Goal: Transaction & Acquisition: Purchase product/service

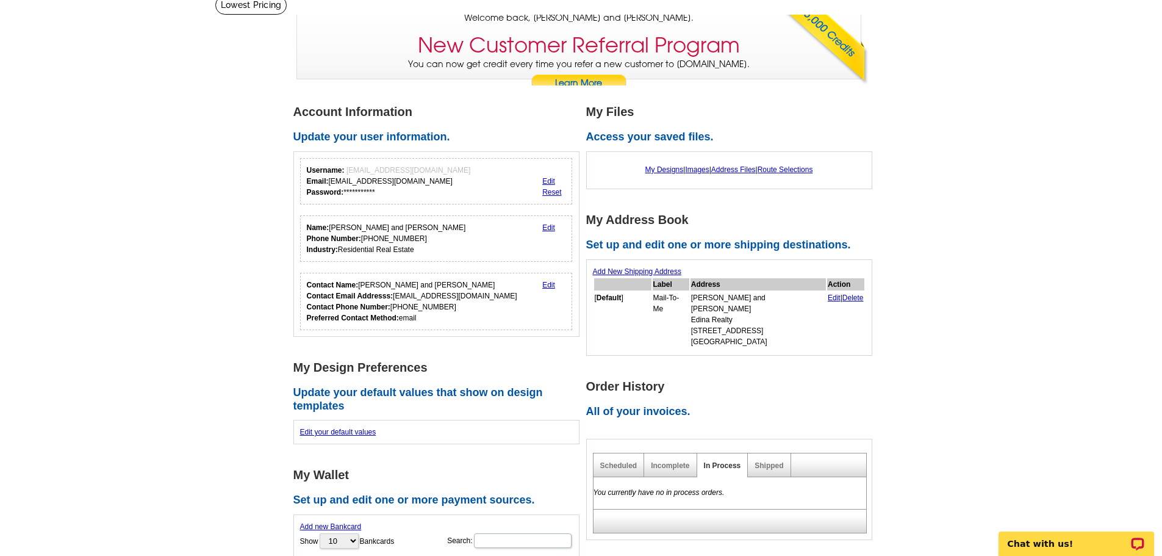
scroll to position [83, 0]
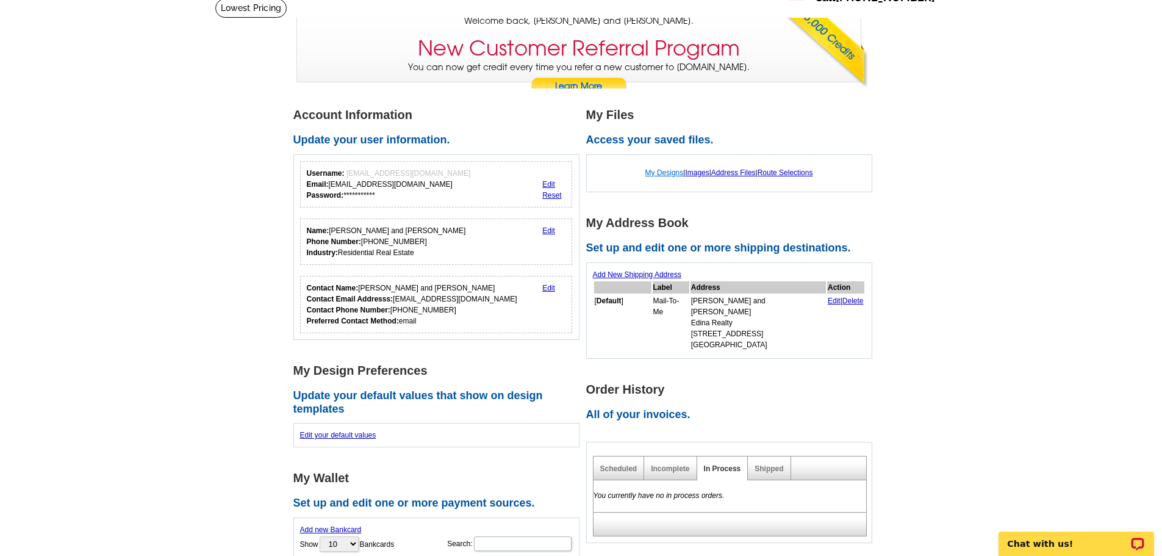
click at [661, 176] on link "My Designs" at bounding box center [665, 172] width 38 height 9
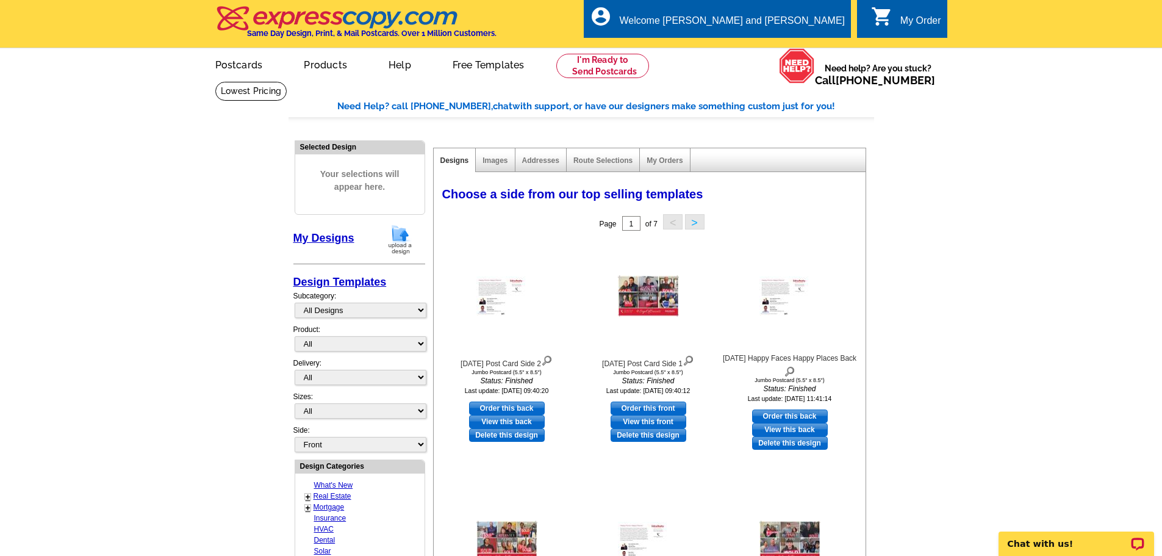
click at [400, 236] on img at bounding box center [400, 239] width 32 height 31
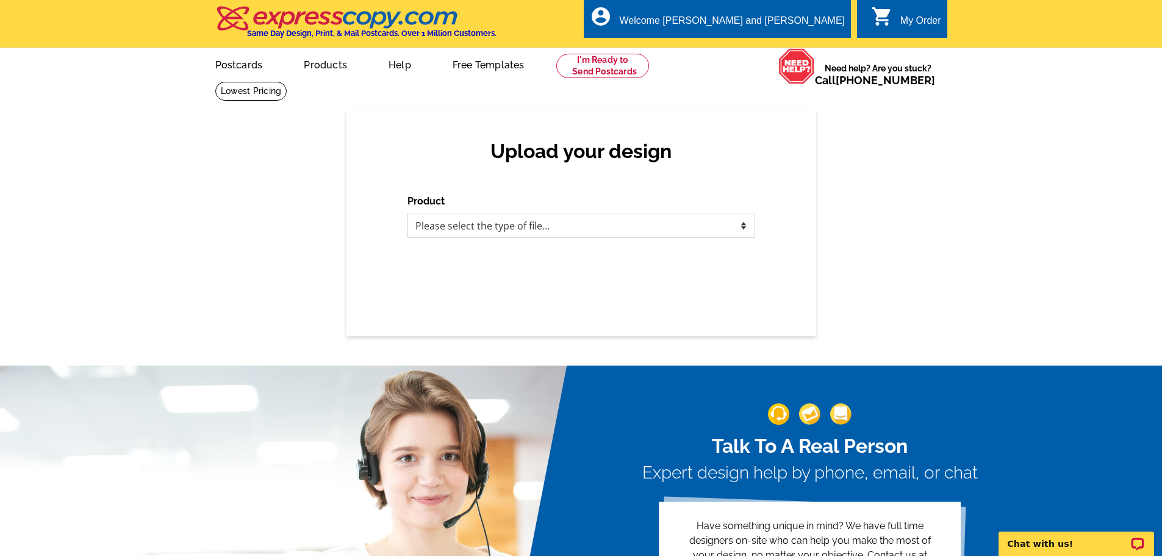
click at [553, 227] on select "Please select the type of file... Postcards Business Cards Letters and flyers G…" at bounding box center [582, 226] width 348 height 24
select select "1"
click at [408, 214] on select "Please select the type of file... Postcards Business Cards Letters and flyers G…" at bounding box center [582, 226] width 348 height 24
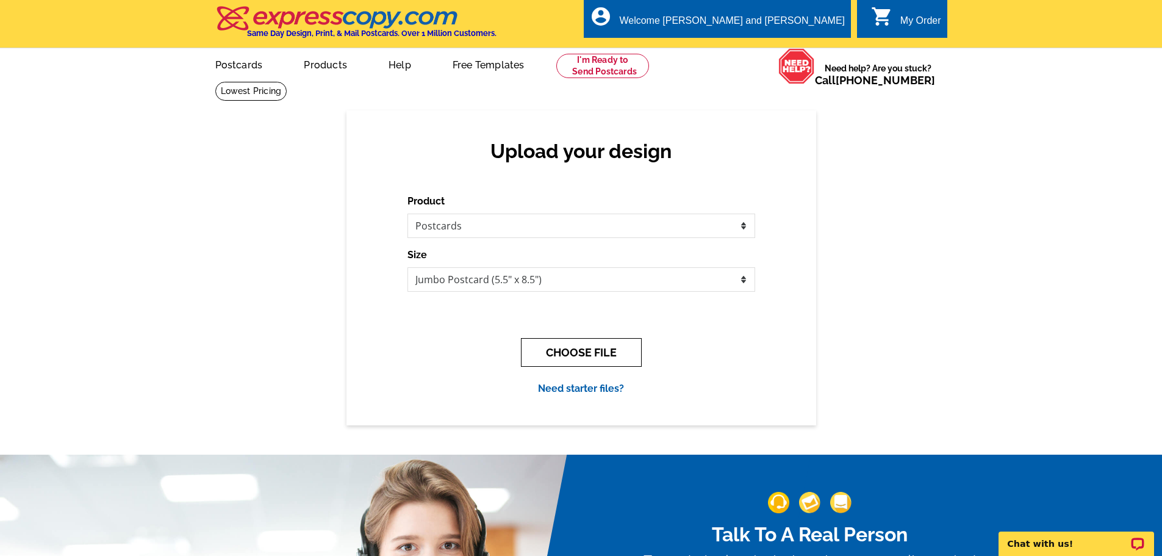
click at [572, 351] on button "CHOOSE FILE" at bounding box center [581, 352] width 121 height 29
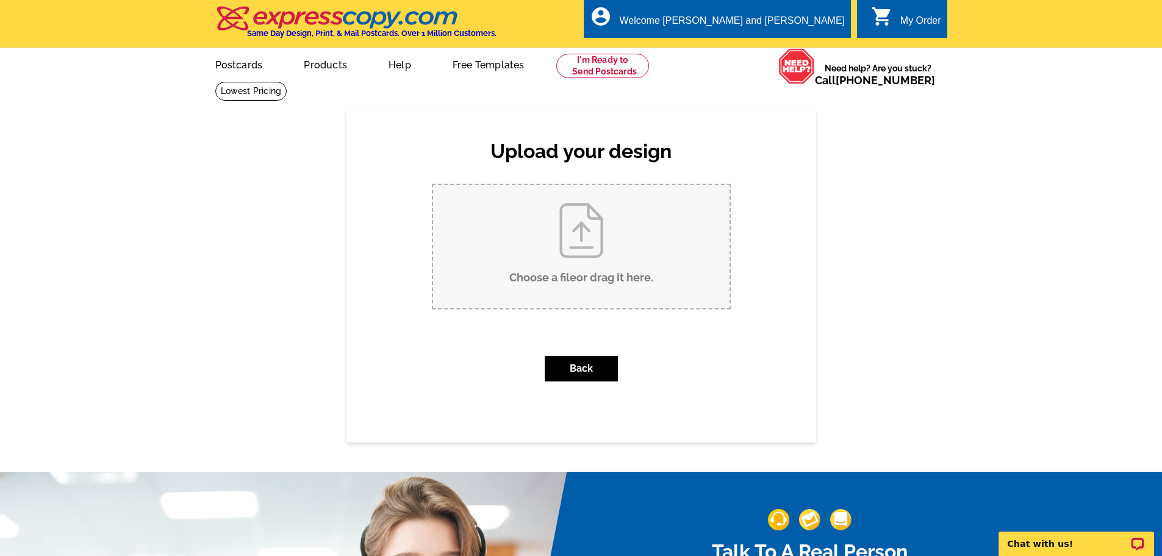
click at [583, 240] on input "Choose a file or drag it here ." at bounding box center [581, 246] width 297 height 123
type input "C:\fakepath\4. Kent Post Card (1).pdf"
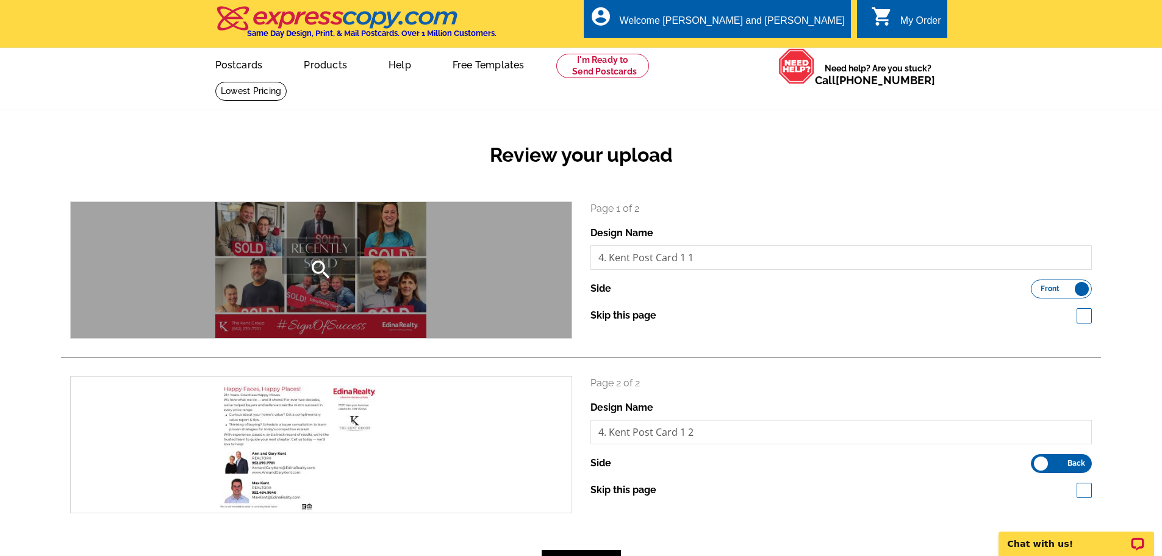
click at [319, 268] on icon "search" at bounding box center [321, 269] width 24 height 24
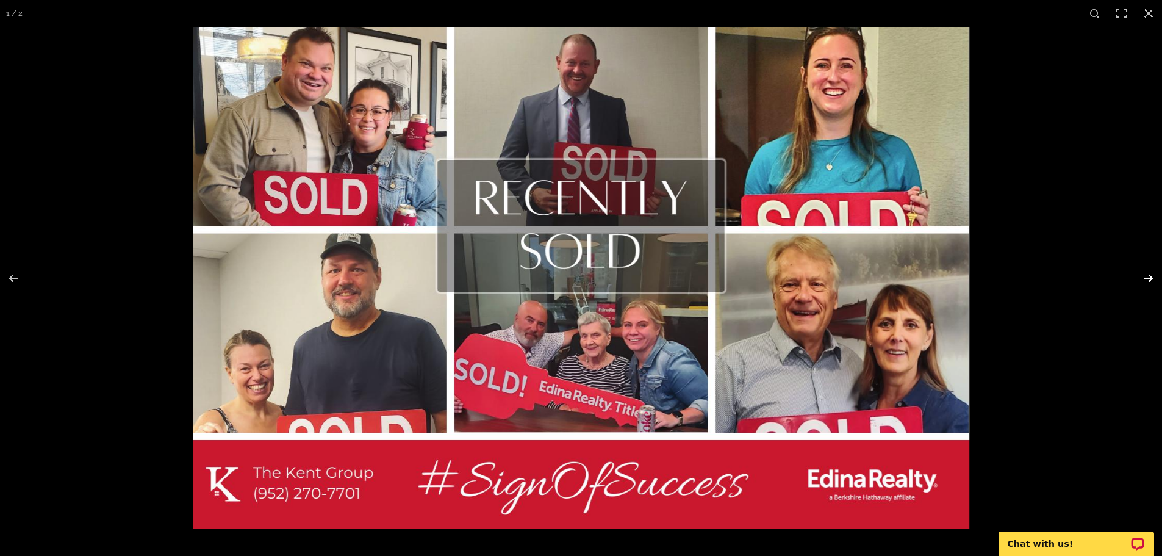
click at [1148, 276] on button at bounding box center [1141, 278] width 43 height 61
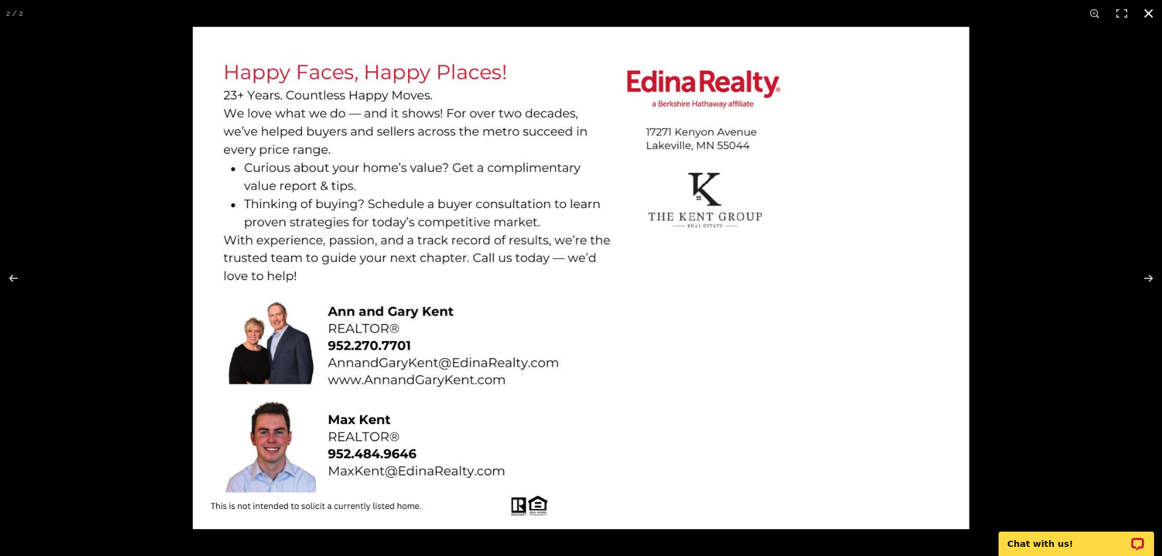
scroll to position [486, 0]
click at [1150, 278] on button at bounding box center [1141, 278] width 43 height 61
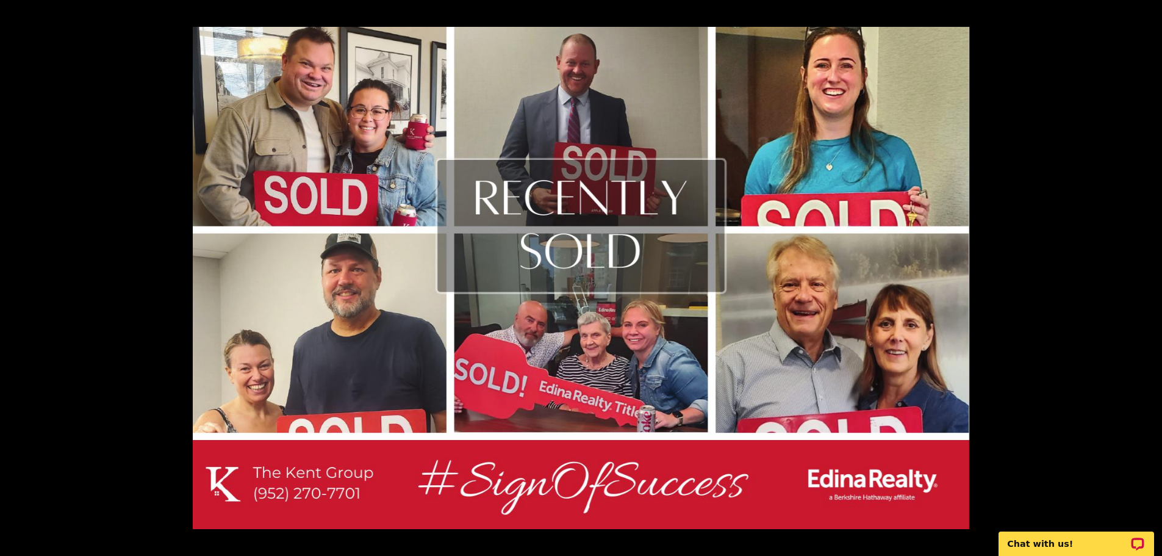
click at [1150, 278] on button at bounding box center [1141, 278] width 43 height 61
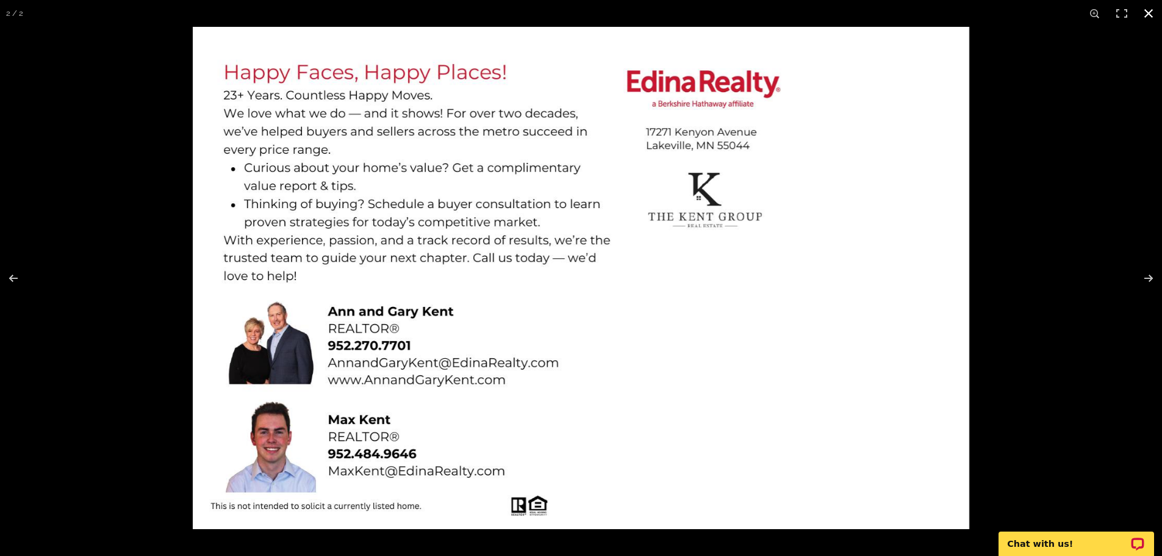
click at [1153, 12] on button at bounding box center [1149, 13] width 27 height 27
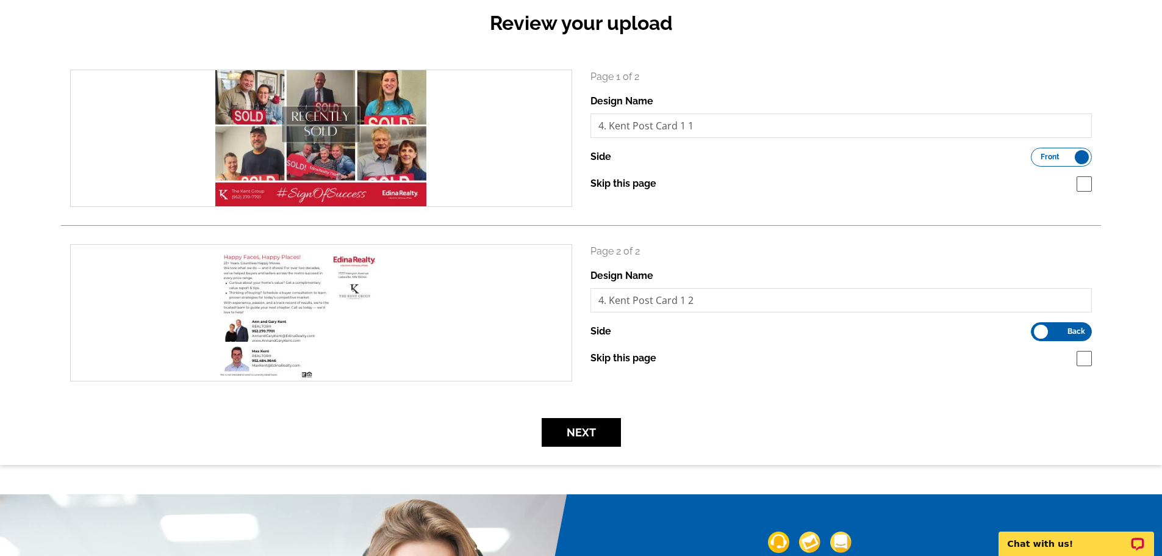
scroll to position [139, 0]
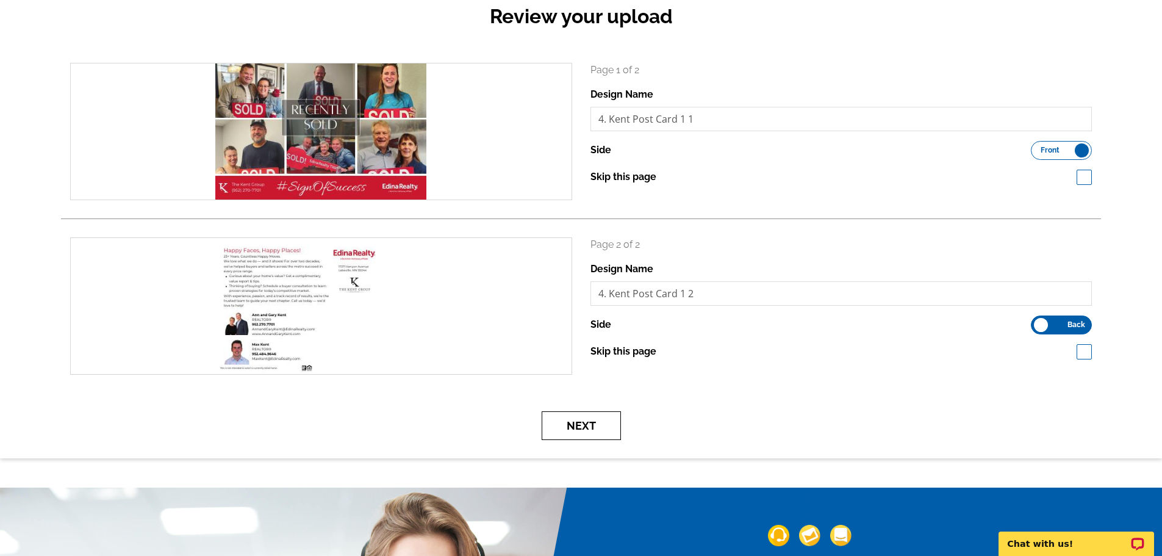
click at [576, 419] on button "Next" at bounding box center [581, 425] width 79 height 29
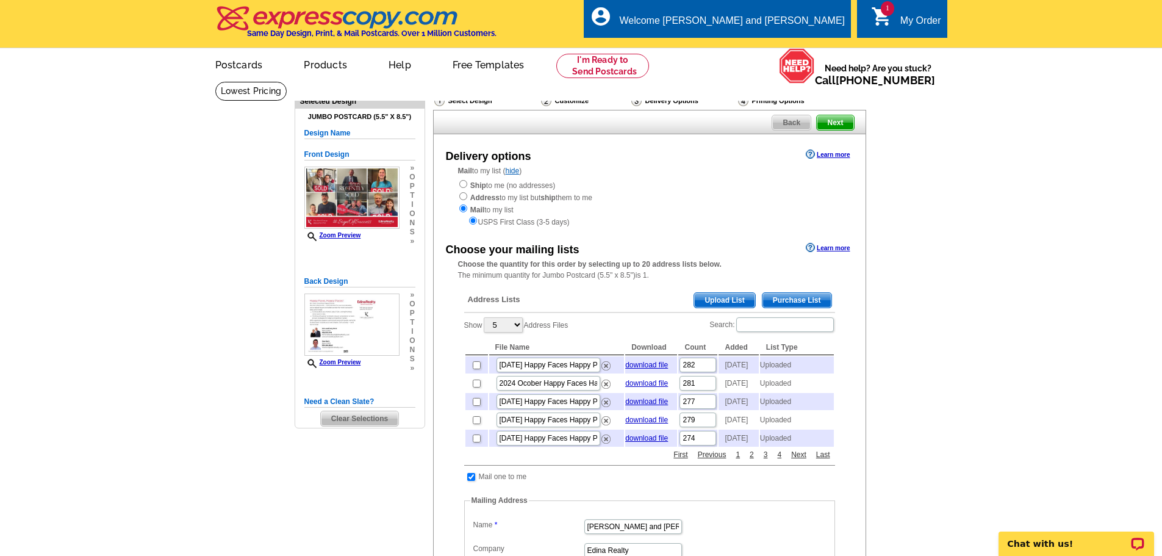
click at [719, 298] on span "Upload List" at bounding box center [724, 300] width 60 height 15
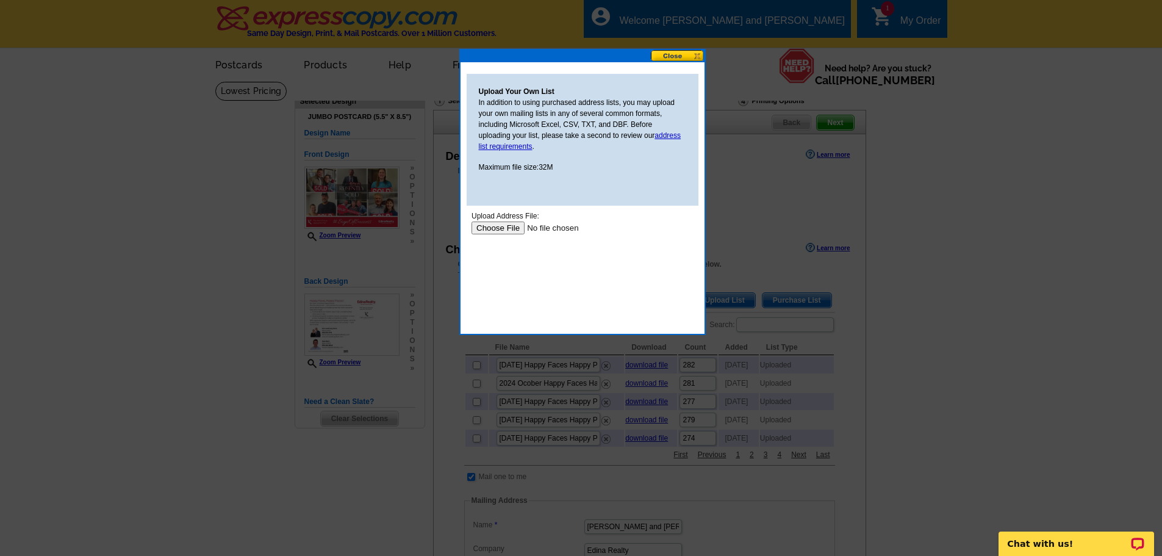
click at [509, 226] on input "file" at bounding box center [548, 227] width 154 height 13
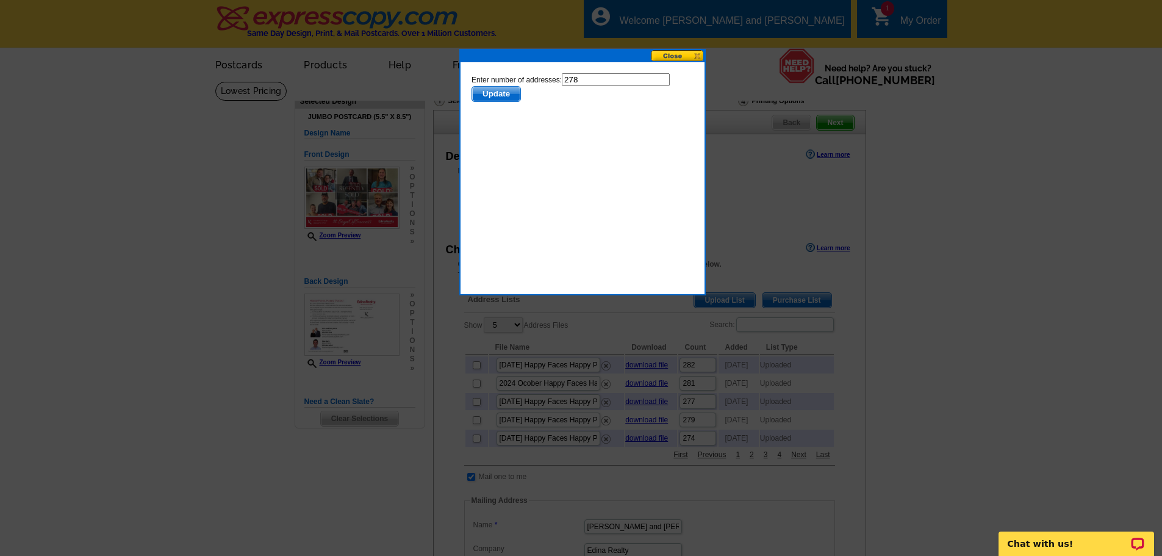
click at [591, 79] on input "278" at bounding box center [615, 79] width 108 height 13
type input "277"
click at [506, 92] on span "Update" at bounding box center [496, 94] width 48 height 15
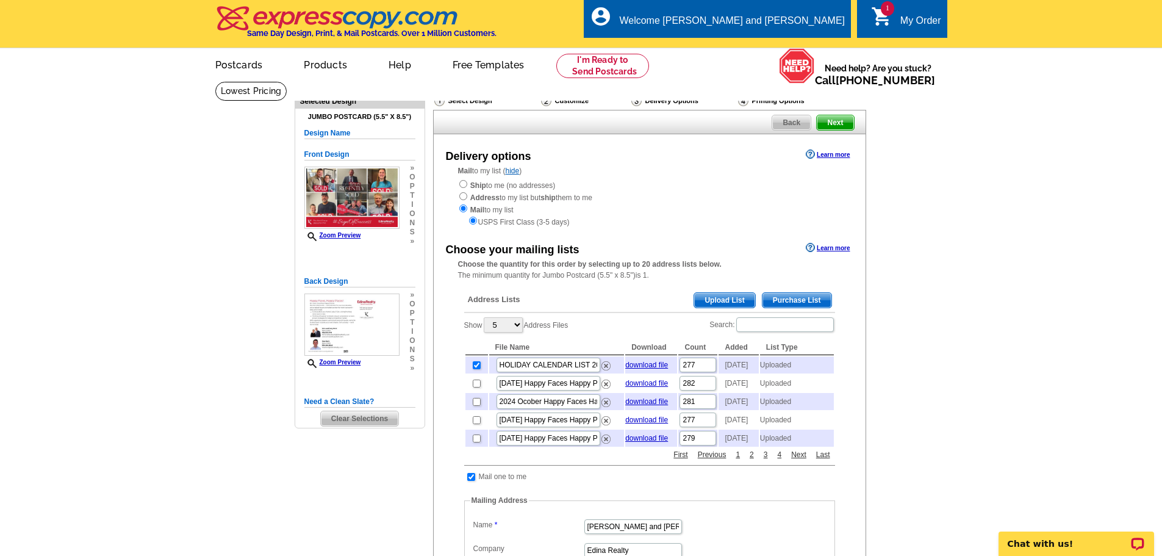
click at [727, 300] on span "Upload List" at bounding box center [724, 300] width 60 height 15
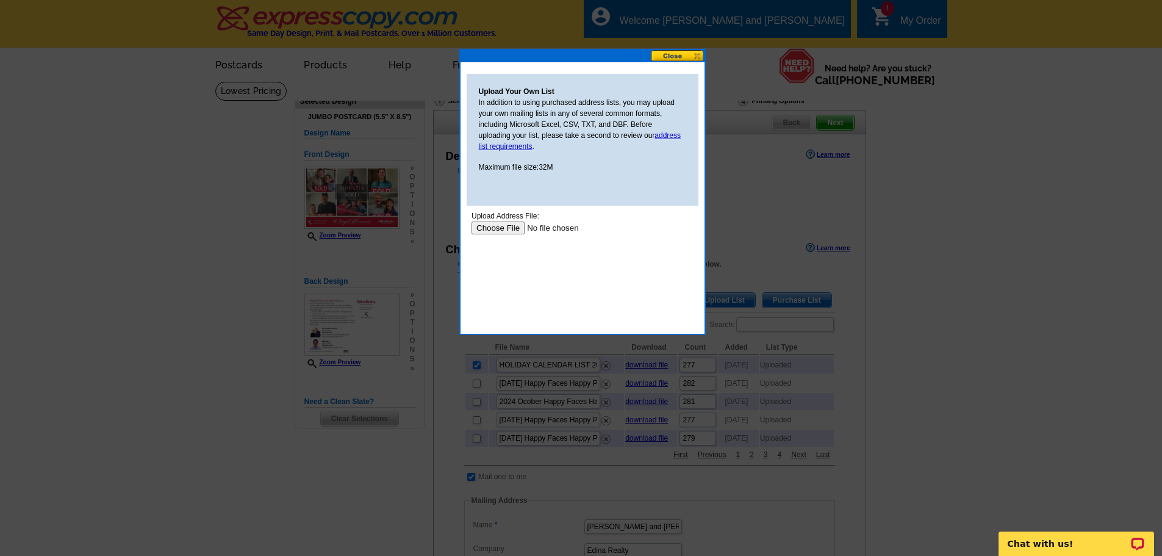
click at [506, 226] on input "file" at bounding box center [548, 227] width 154 height 13
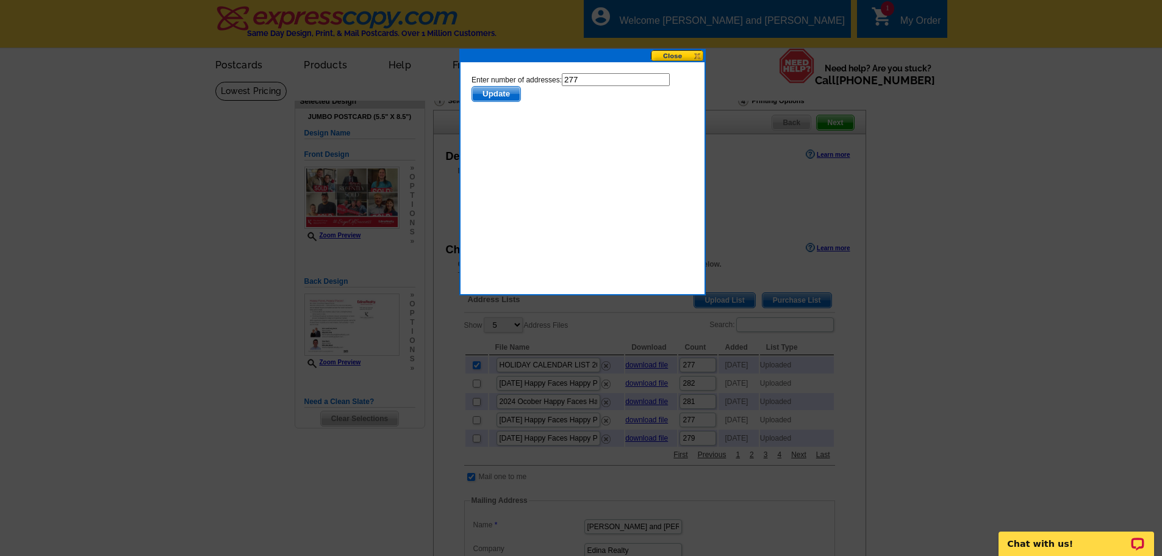
click at [502, 94] on span "Update" at bounding box center [496, 94] width 48 height 15
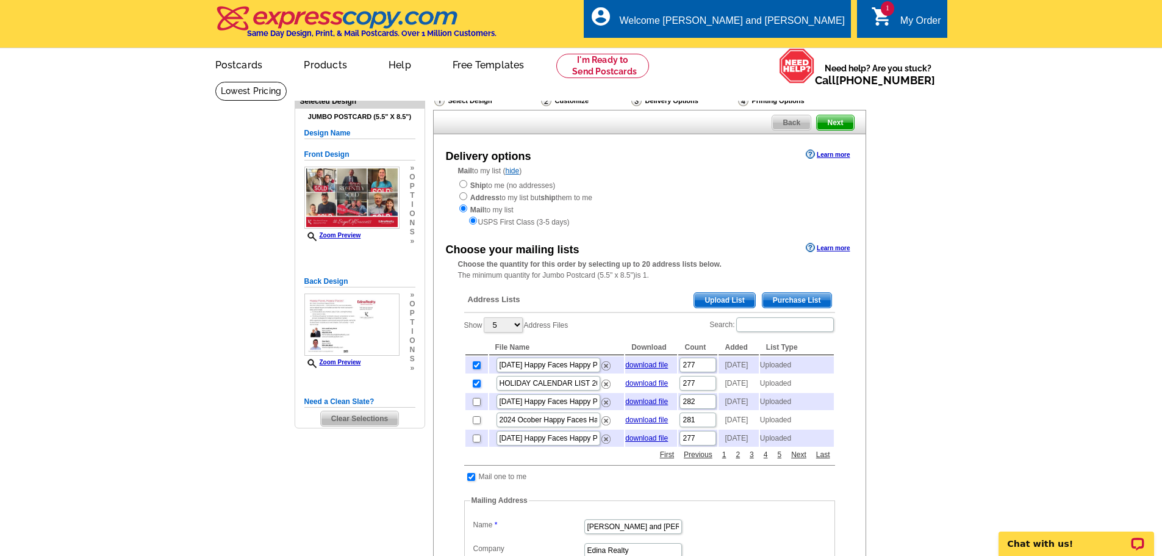
click at [480, 387] on input "checkbox" at bounding box center [477, 384] width 8 height 8
checkbox input "false"
click at [606, 389] on img at bounding box center [606, 384] width 9 height 9
click at [607, 389] on img at bounding box center [606, 384] width 9 height 9
click at [606, 389] on img at bounding box center [606, 384] width 9 height 9
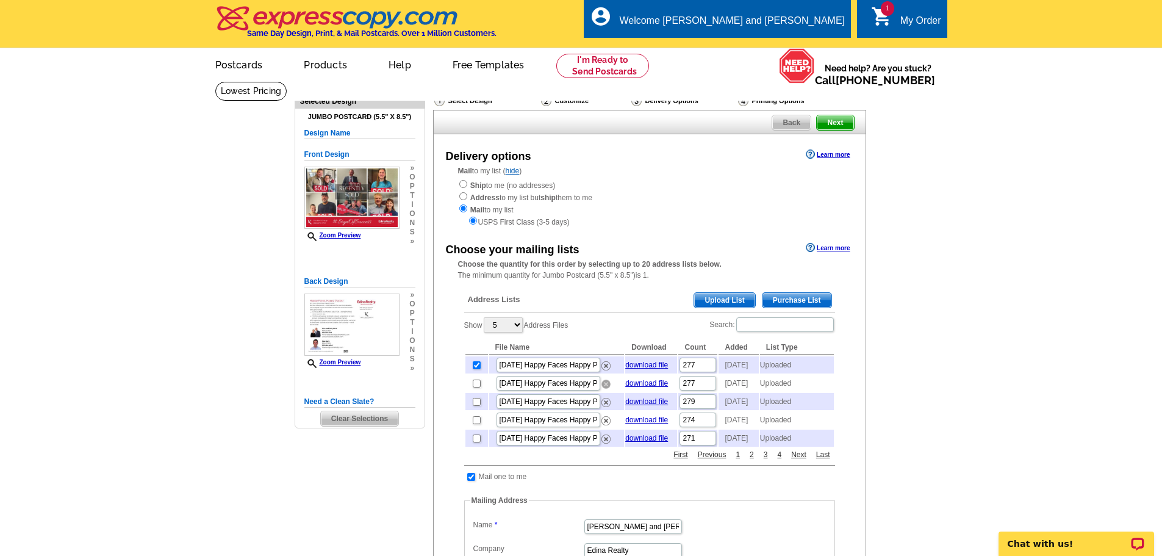
click at [606, 389] on img at bounding box center [606, 384] width 9 height 9
click at [607, 389] on img at bounding box center [606, 384] width 9 height 9
drag, startPoint x: 604, startPoint y: 394, endPoint x: 646, endPoint y: 40, distance: 356.4
click at [604, 389] on img at bounding box center [606, 384] width 9 height 9
click at [607, 389] on img at bounding box center [606, 384] width 9 height 9
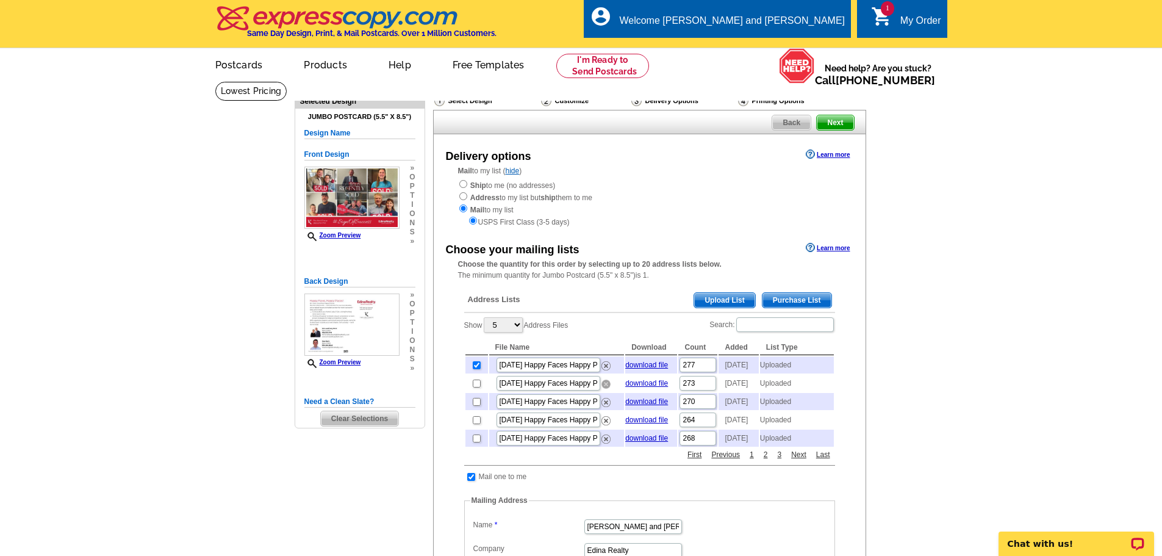
drag, startPoint x: 606, startPoint y: 394, endPoint x: 647, endPoint y: 35, distance: 361.1
click at [606, 389] on img at bounding box center [606, 384] width 9 height 9
click at [610, 389] on img at bounding box center [606, 384] width 9 height 9
click at [608, 389] on img at bounding box center [606, 384] width 9 height 9
click at [607, 389] on img at bounding box center [606, 384] width 9 height 9
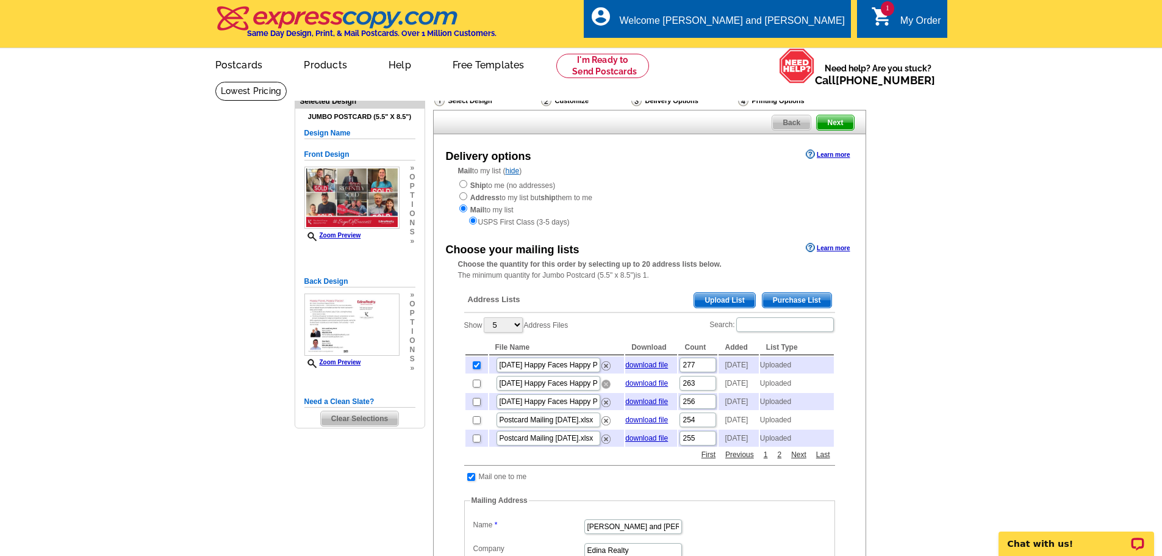
click at [607, 389] on img at bounding box center [606, 384] width 9 height 9
click at [608, 389] on img at bounding box center [606, 384] width 9 height 9
drag, startPoint x: 606, startPoint y: 391, endPoint x: 641, endPoint y: 41, distance: 352.0
click at [606, 389] on img at bounding box center [606, 384] width 9 height 9
click at [607, 389] on img at bounding box center [606, 384] width 9 height 9
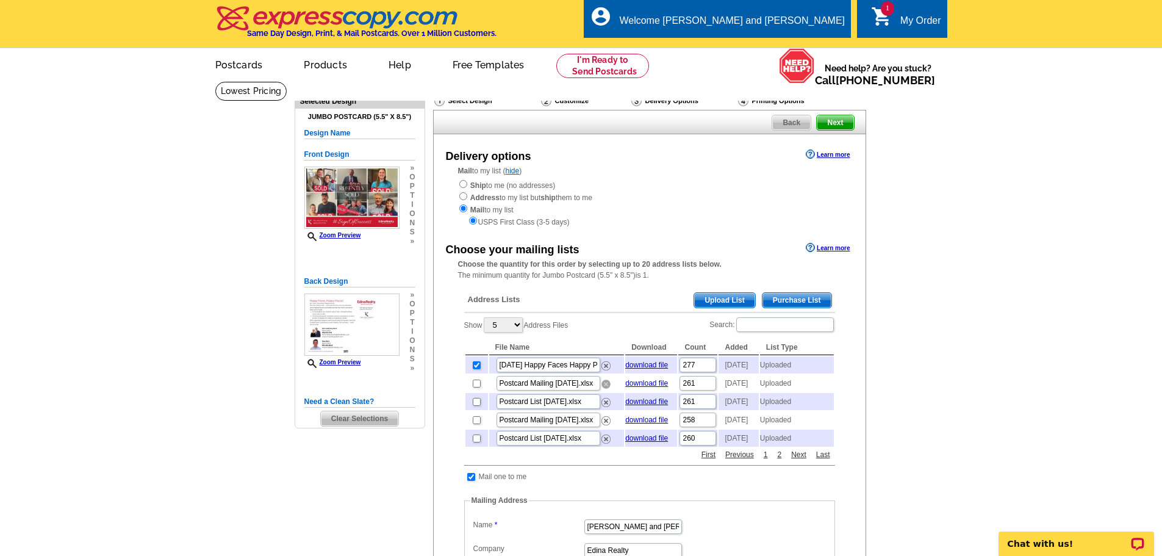
drag, startPoint x: 608, startPoint y: 392, endPoint x: 635, endPoint y: 41, distance: 351.8
click at [608, 389] on img at bounding box center [606, 384] width 9 height 9
click at [605, 389] on img at bounding box center [606, 384] width 9 height 9
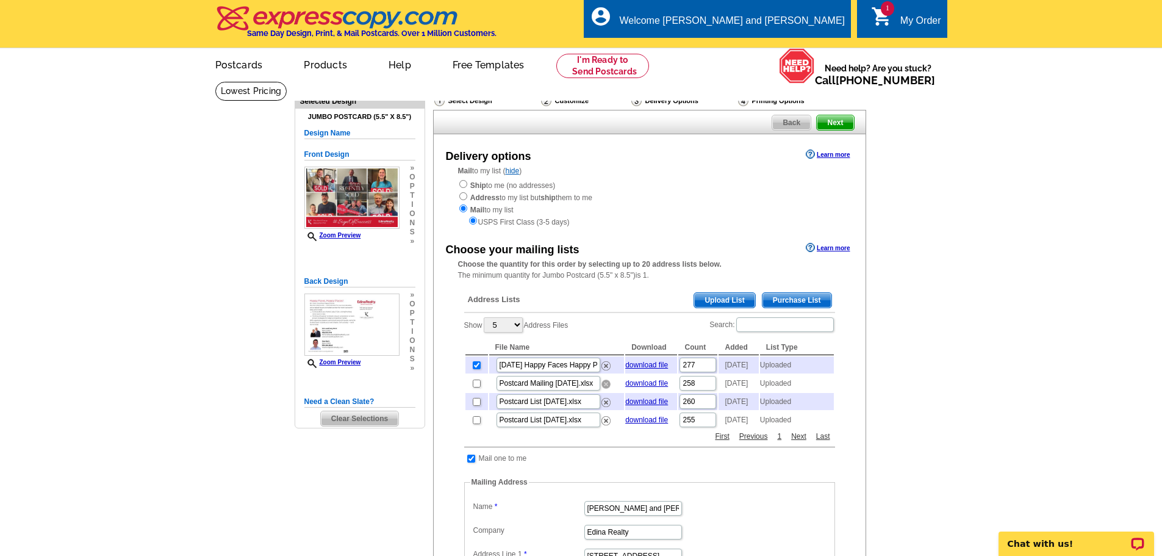
click at [606, 389] on img at bounding box center [606, 384] width 9 height 9
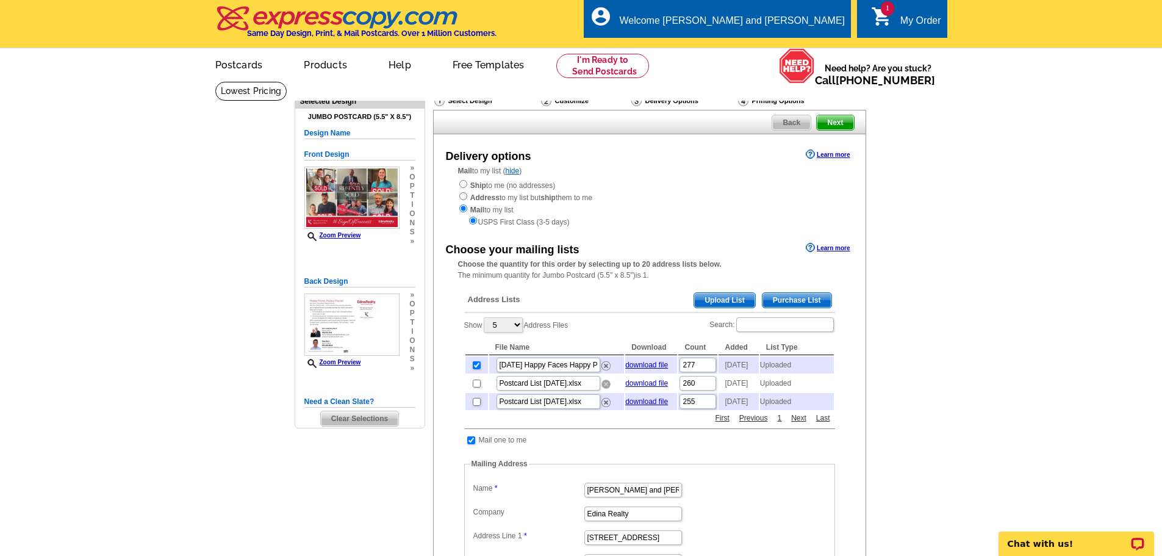
drag, startPoint x: 608, startPoint y: 391, endPoint x: 640, endPoint y: 34, distance: 358.4
click at [608, 389] on img at bounding box center [606, 384] width 9 height 9
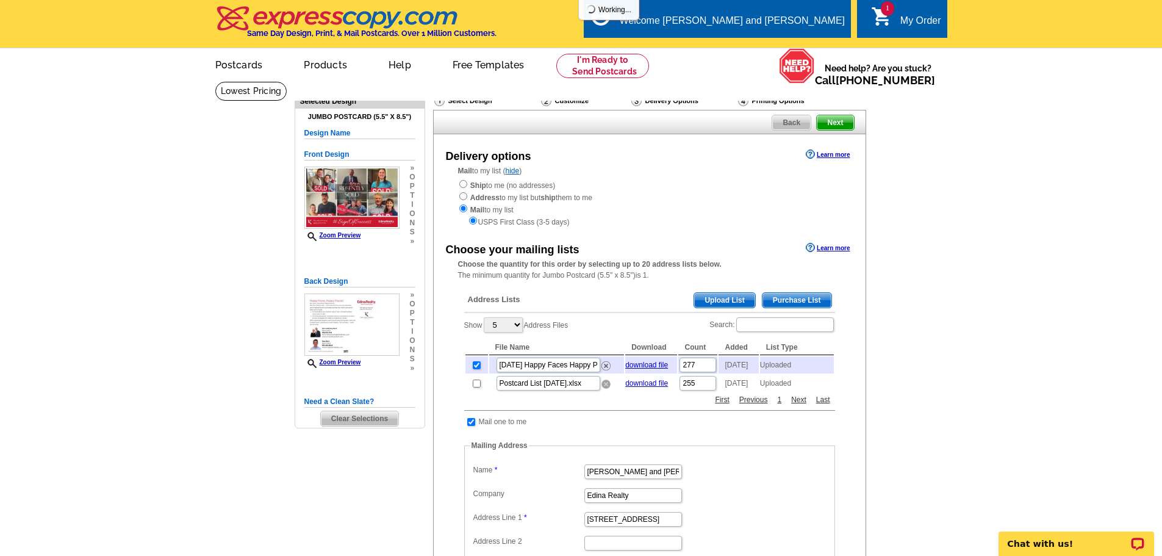
click at [606, 389] on img at bounding box center [606, 384] width 9 height 9
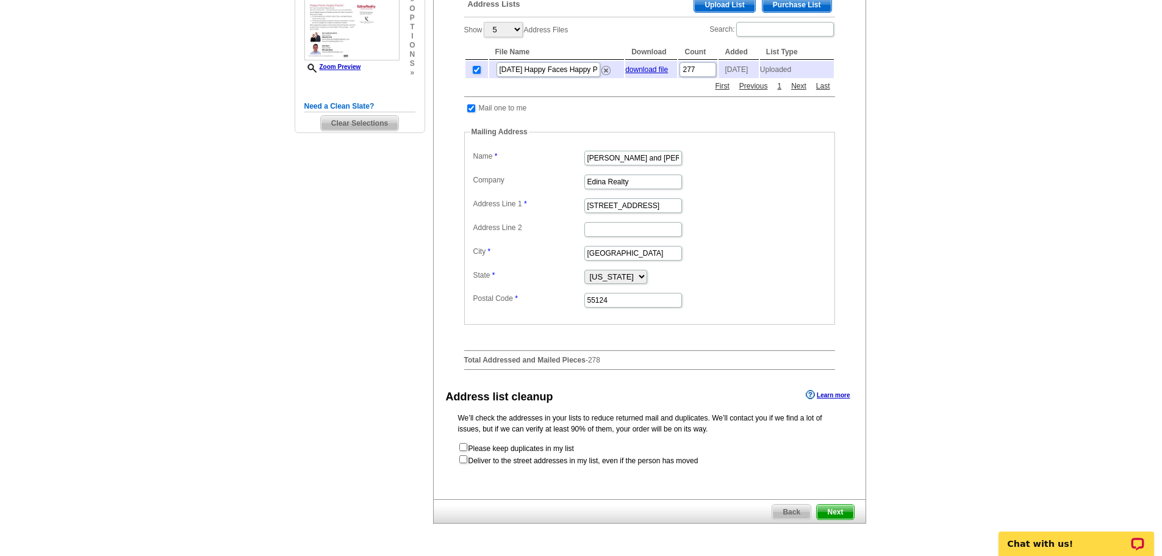
scroll to position [297, 0]
drag, startPoint x: 671, startPoint y: 212, endPoint x: 555, endPoint y: 209, distance: 115.3
click at [555, 209] on dl "Label Mail-To-Me Name Ann and Gary Kent Company Edina Realty Address Line 1 156…" at bounding box center [649, 226] width 359 height 161
type input "17271 Kenyon Avenue"
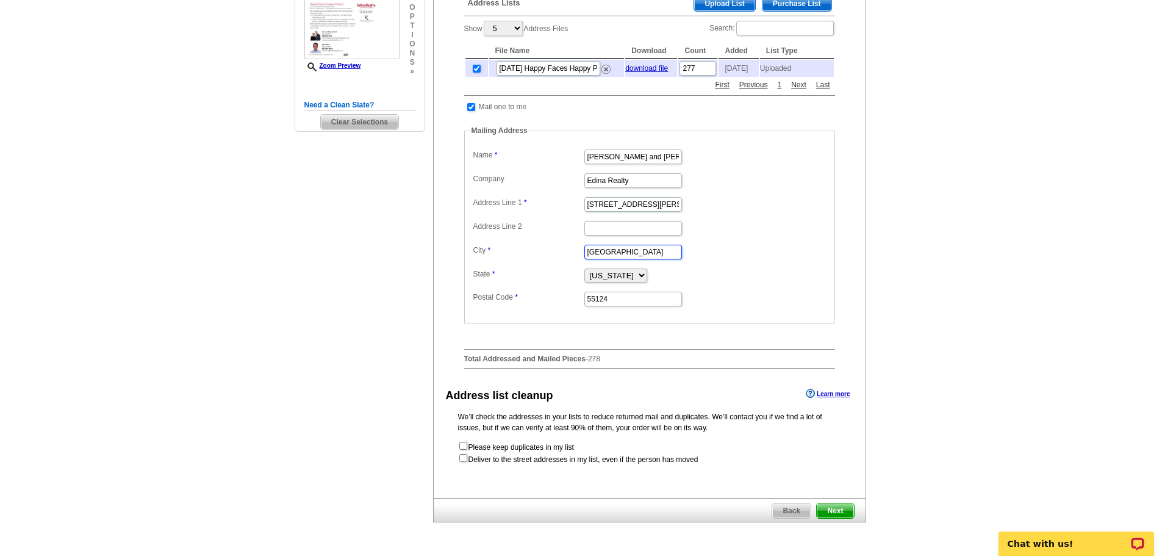
type input "Lakeville"
click at [622, 306] on input "55124" at bounding box center [634, 299] width 98 height 15
drag, startPoint x: 625, startPoint y: 305, endPoint x: 538, endPoint y: 306, distance: 87.9
click at [538, 306] on dl "Label Mail-To-Me Name Ann and Gary Kent Company Edina Realty Address Line 1 172…" at bounding box center [649, 226] width 359 height 161
type input "55044"
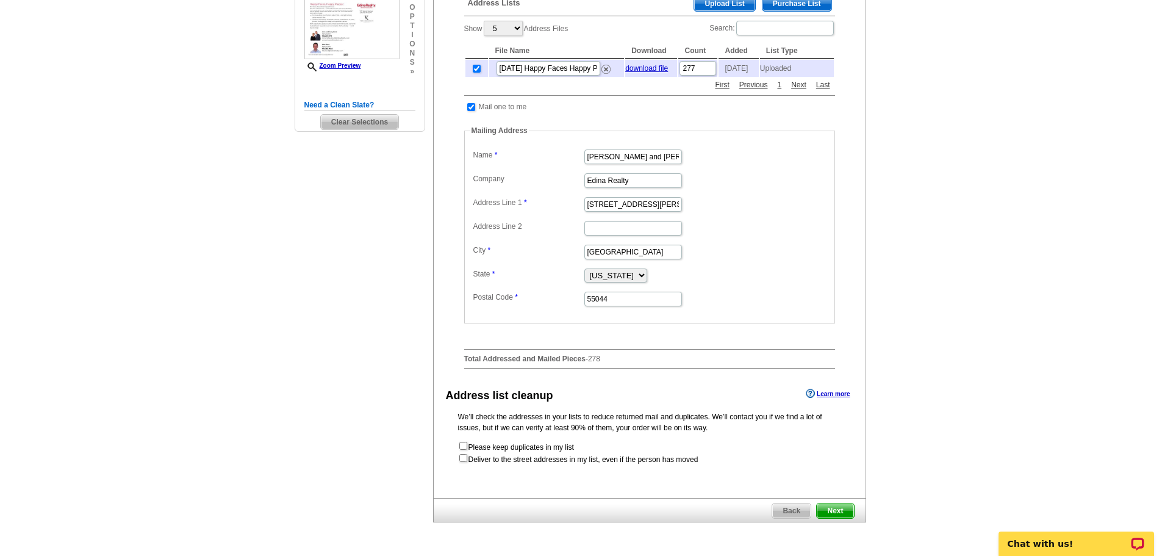
click at [755, 284] on dd "Alabama Alaska Arizona Arkansas California Colorado Connecticut District of Col…" at bounding box center [649, 274] width 359 height 18
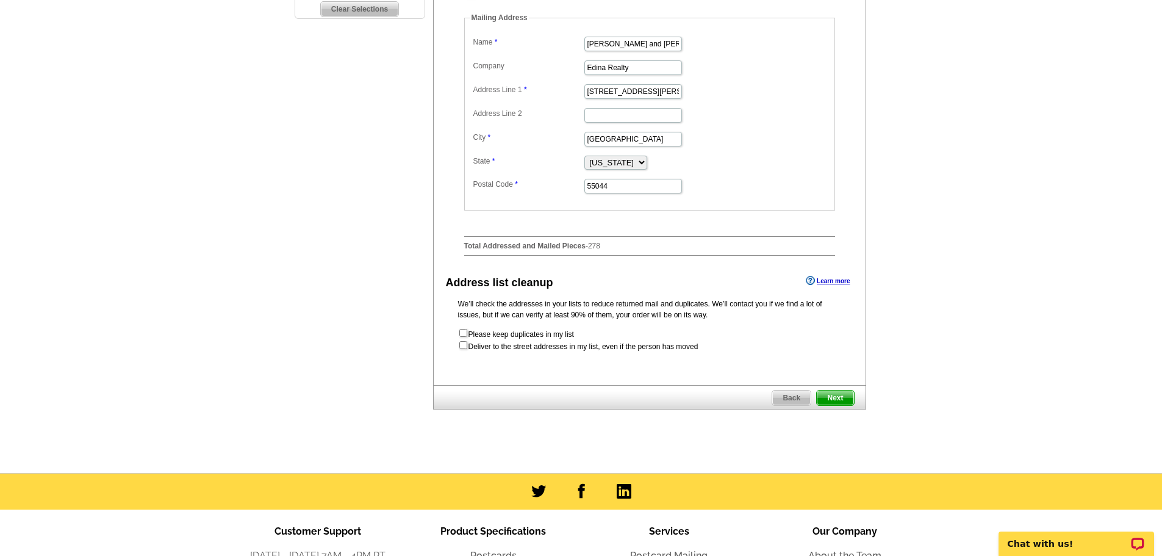
scroll to position [441, 0]
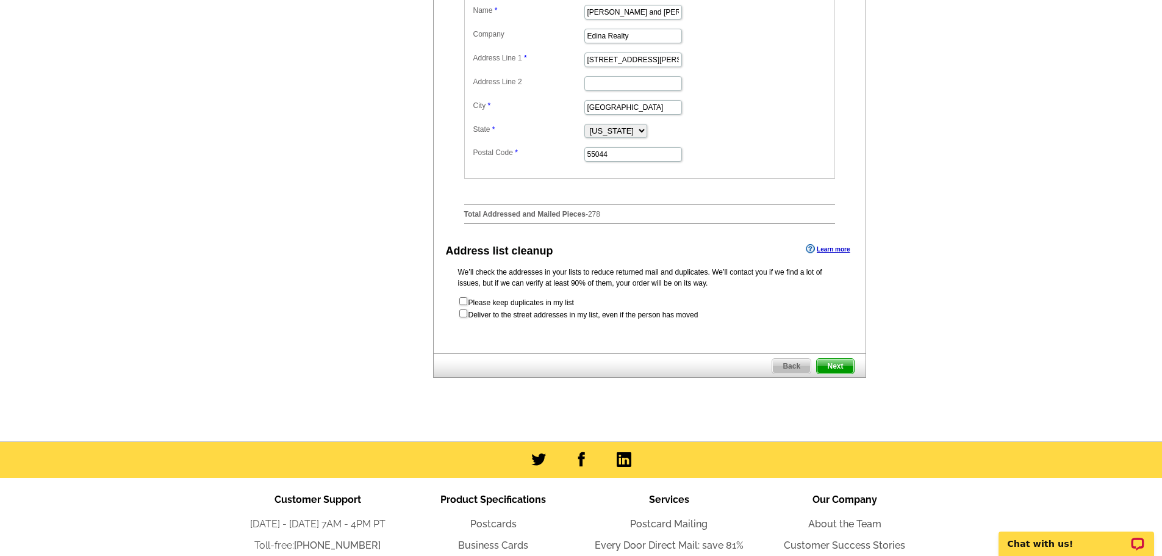
click at [833, 368] on span "Next" at bounding box center [835, 366] width 37 height 15
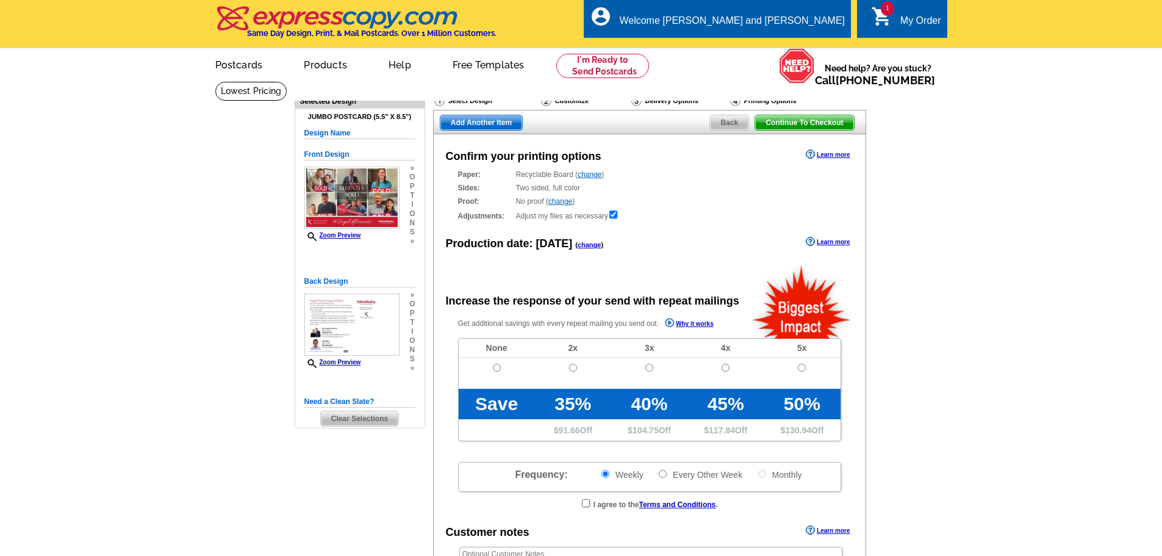
radio input "false"
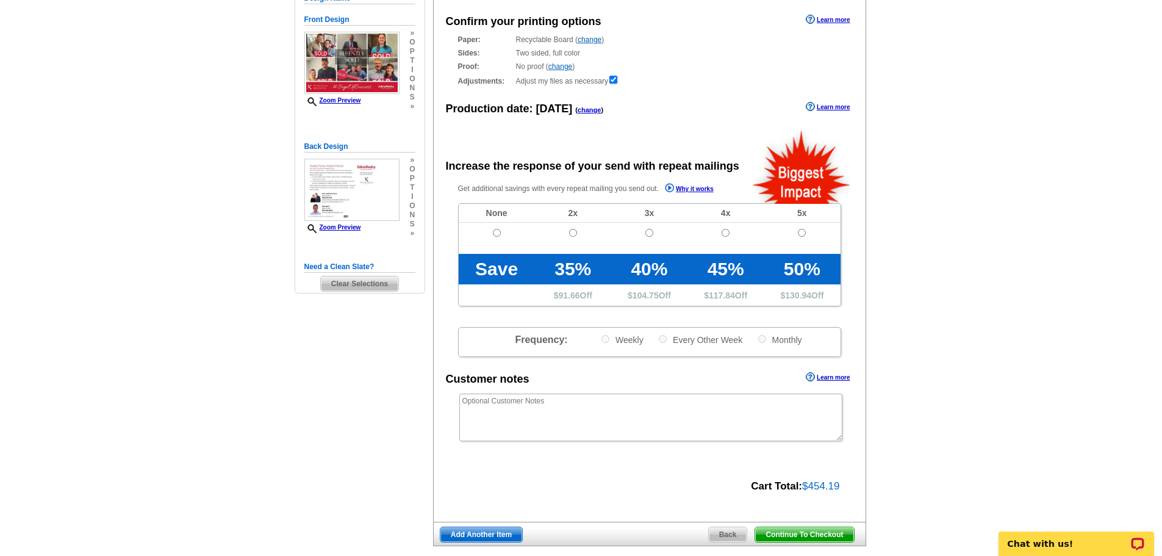
scroll to position [135, 0]
click at [500, 233] on input "radio" at bounding box center [497, 232] width 8 height 8
radio input "true"
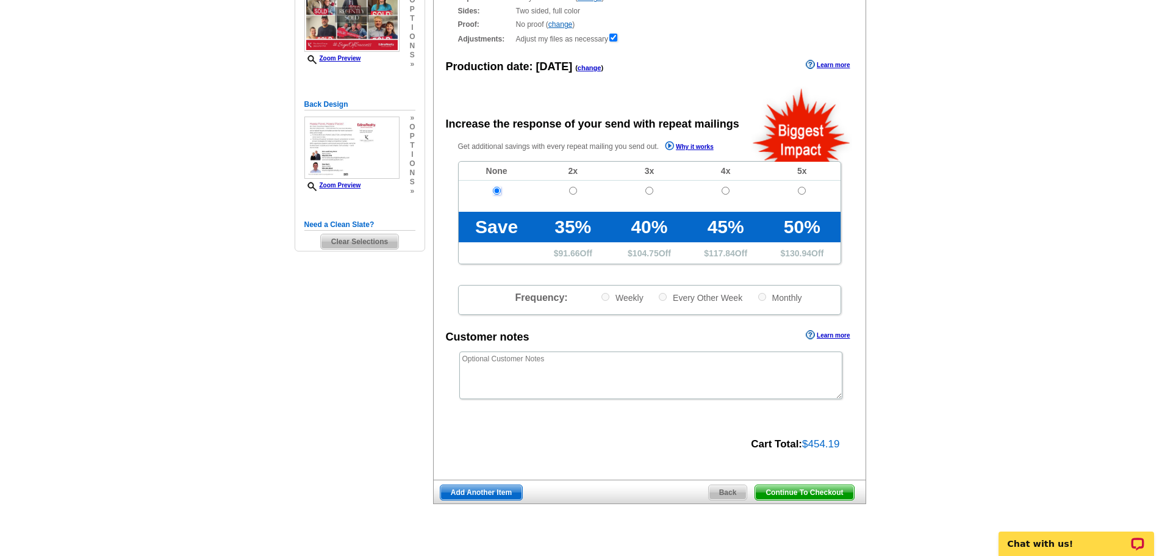
scroll to position [196, 0]
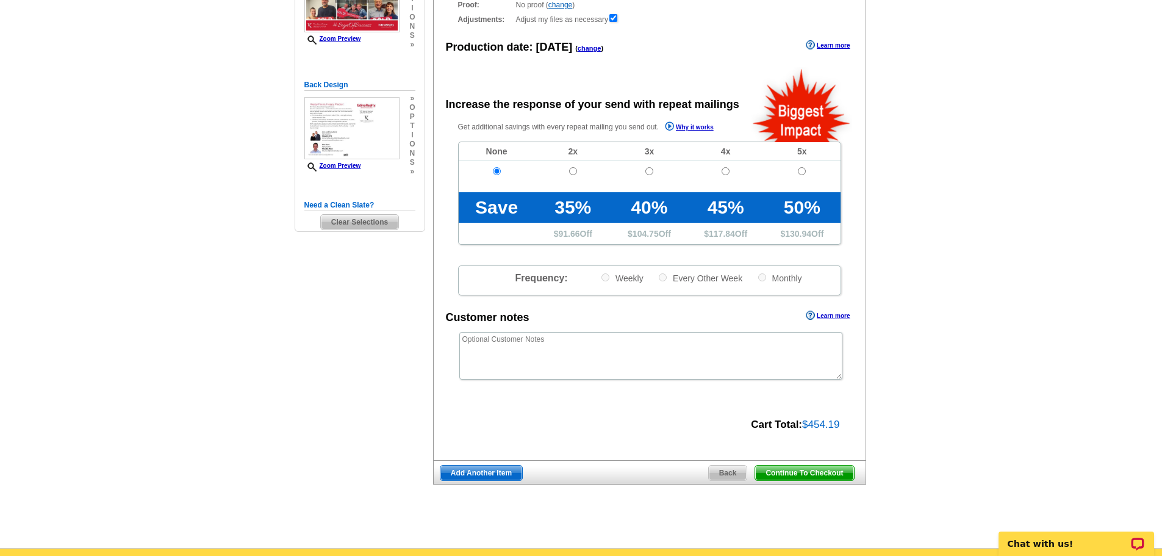
click at [810, 474] on span "Continue To Checkout" at bounding box center [804, 473] width 98 height 15
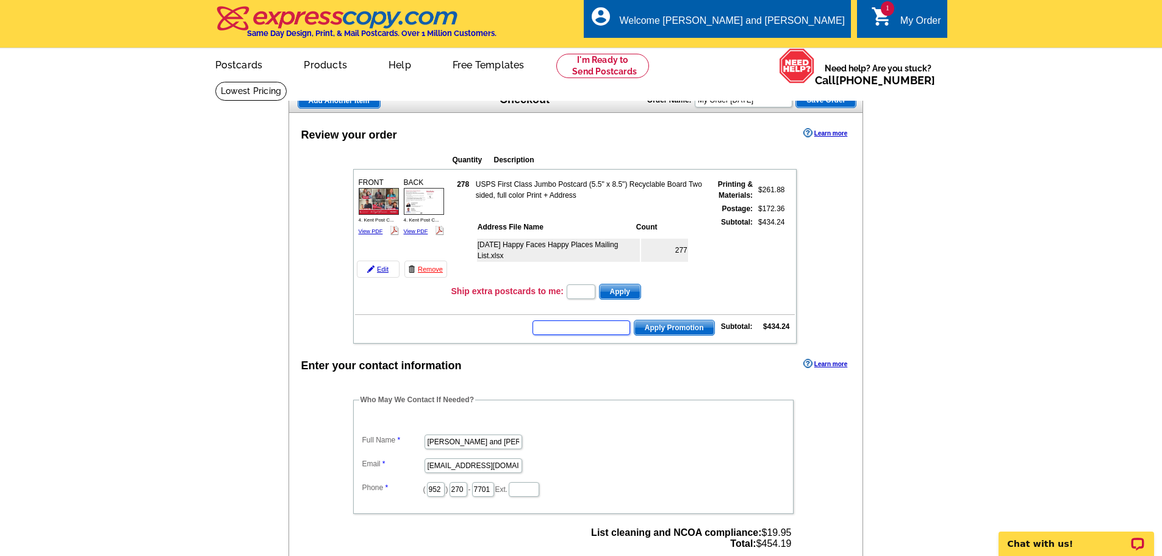
click at [553, 328] on input "text" at bounding box center [582, 327] width 98 height 15
type input "GROW0925"
click at [677, 328] on span "Apply Promotion" at bounding box center [675, 327] width 80 height 15
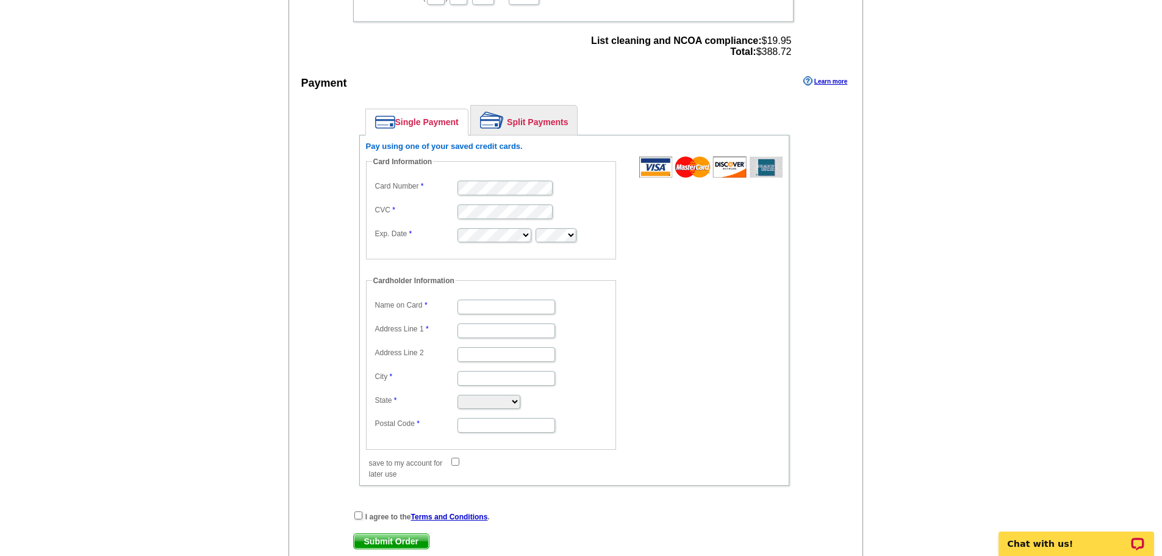
scroll to position [523, 0]
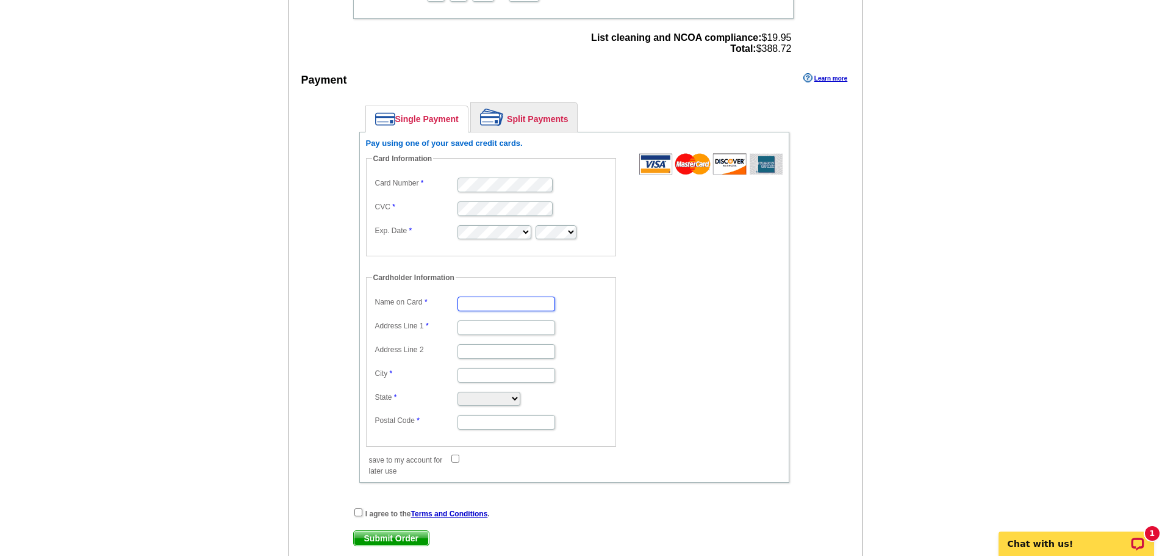
click at [476, 302] on input "Name on Card" at bounding box center [507, 304] width 98 height 15
type input "[PERSON_NAME]"
click at [481, 328] on input "Address Line 1" at bounding box center [507, 327] width 98 height 15
type input "[STREET_ADDRESS]"
type input "Lakeville"
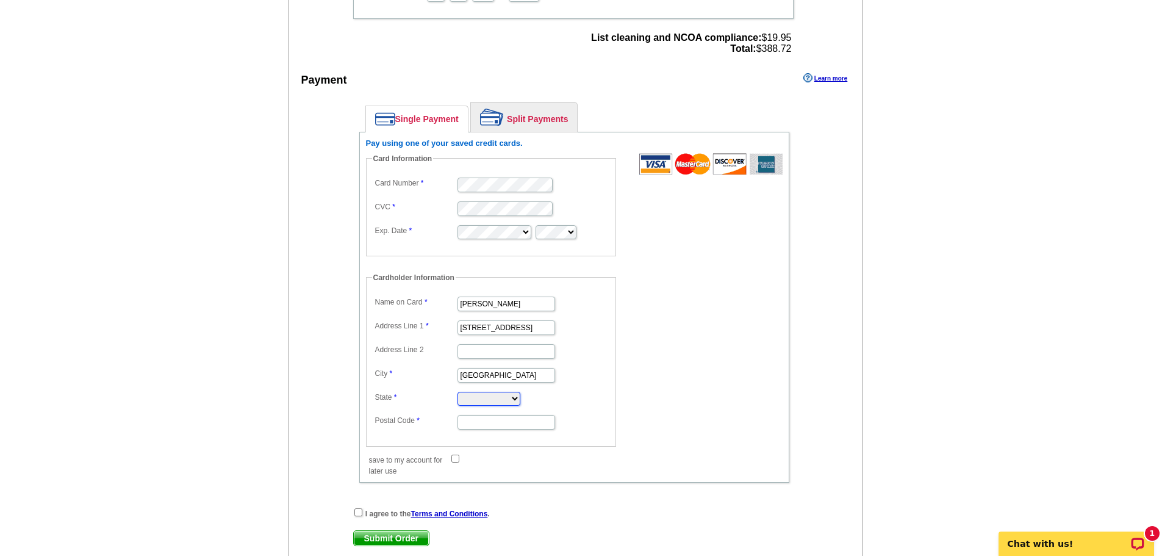
select select "MN"
type input "55044"
click at [455, 459] on input "save to my account for later use" at bounding box center [456, 459] width 8 height 8
checkbox input "true"
click at [359, 514] on input "checkbox" at bounding box center [359, 512] width 8 height 8
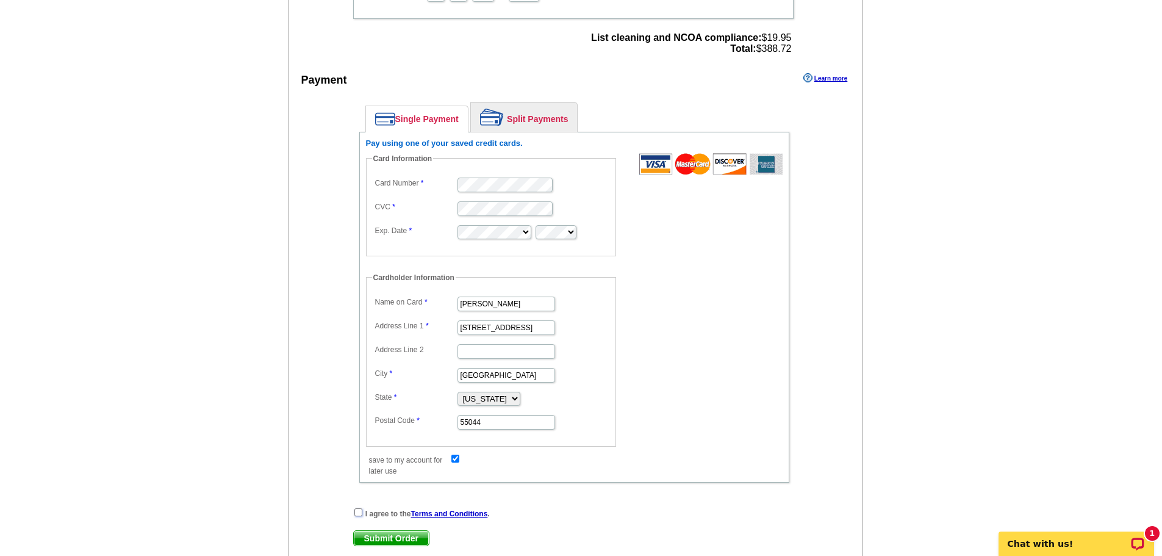
checkbox input "true"
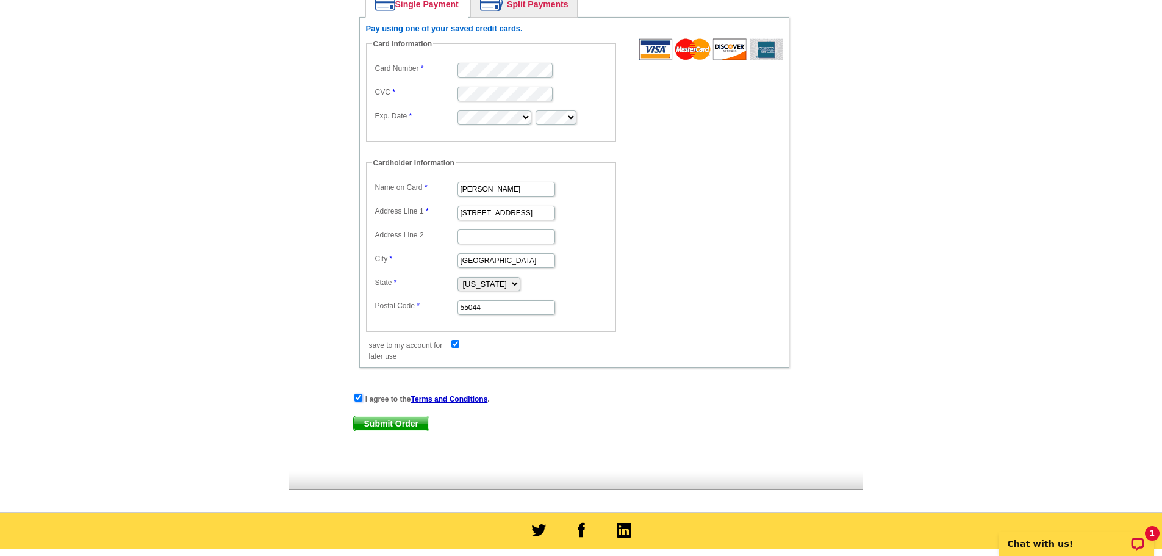
scroll to position [662, 0]
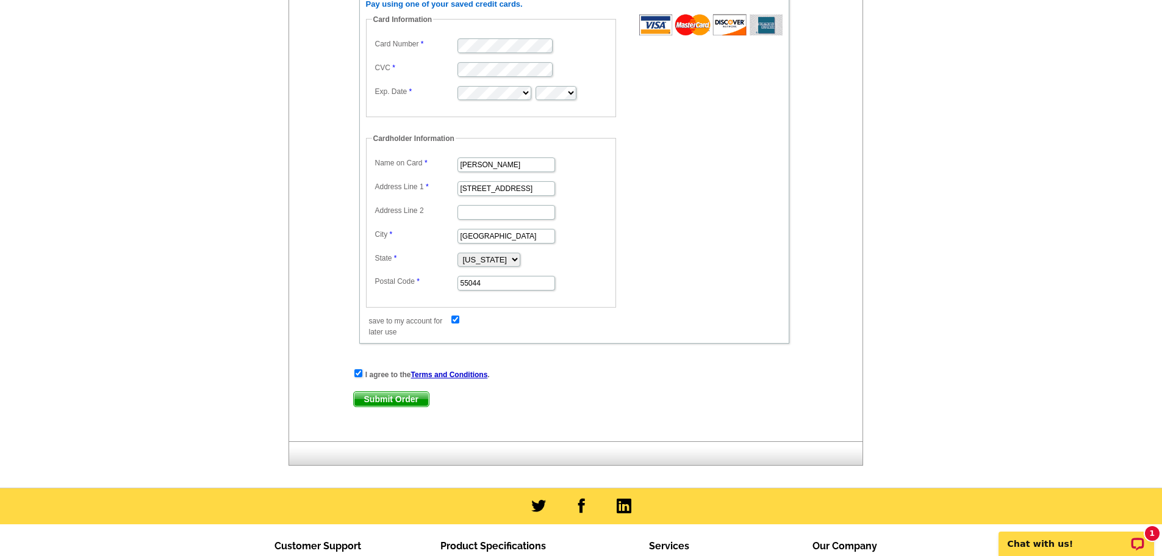
click at [395, 398] on span "Submit Order" at bounding box center [391, 399] width 75 height 15
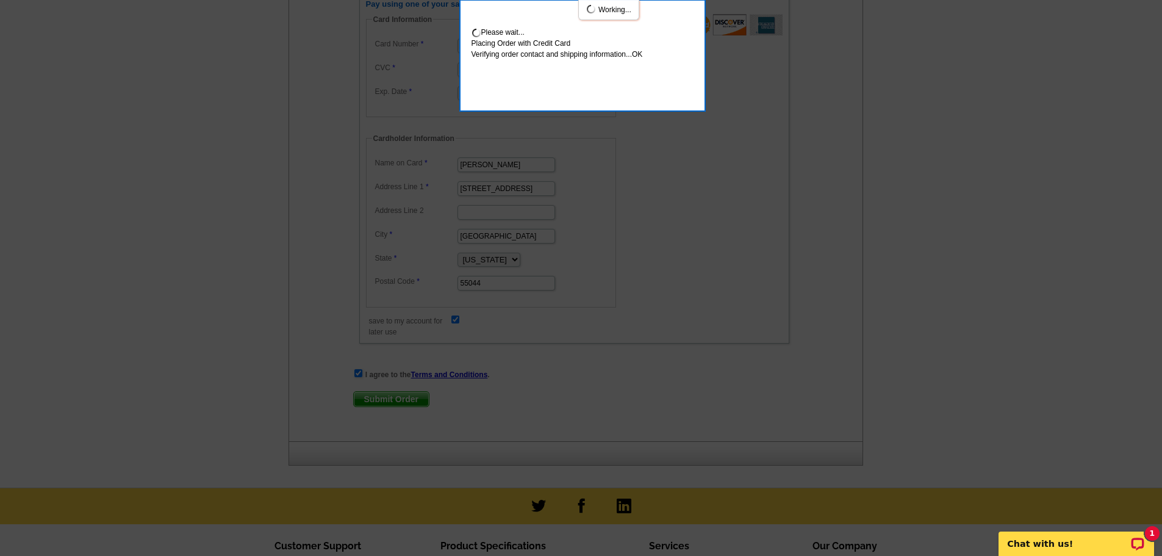
scroll to position [729, 0]
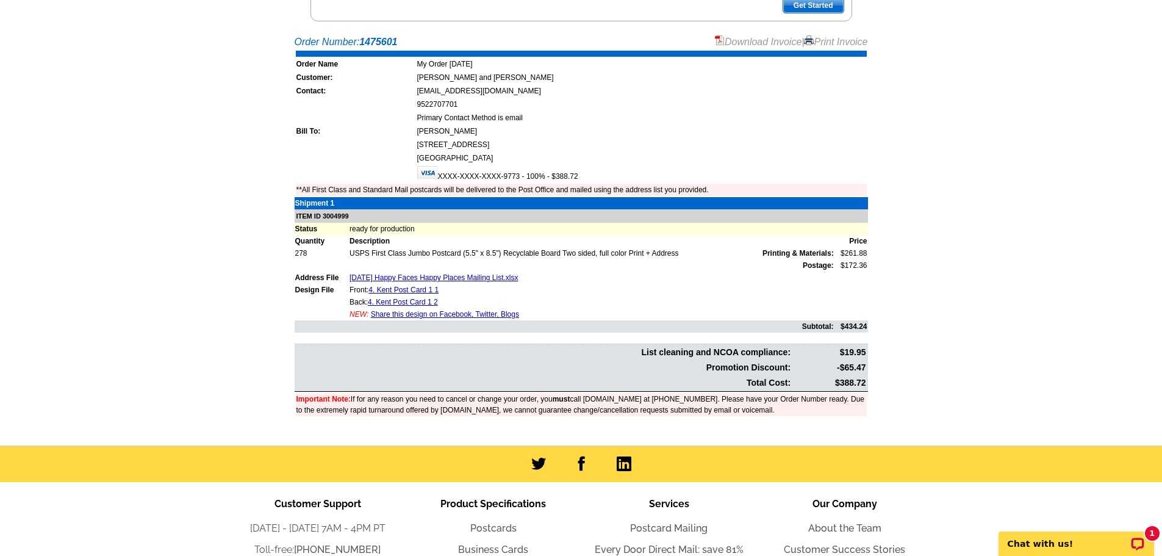
scroll to position [237, 0]
